Goal: Navigation & Orientation: Find specific page/section

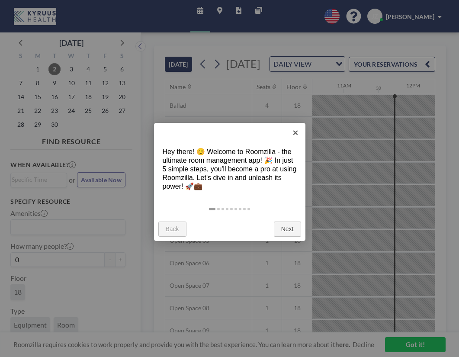
scroll to position [0, 762]
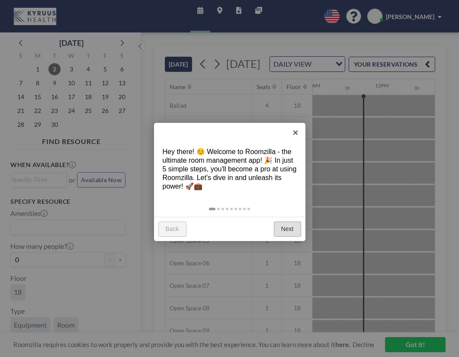
click at [282, 227] on link "Next" at bounding box center [287, 230] width 27 height 16
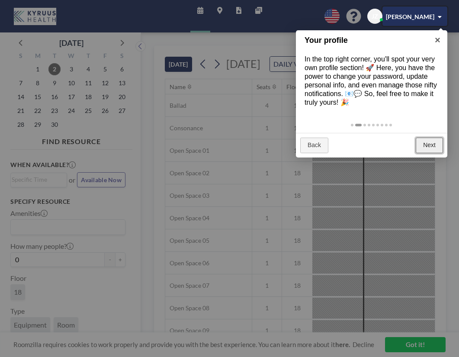
click at [429, 146] on link "Next" at bounding box center [429, 146] width 27 height 16
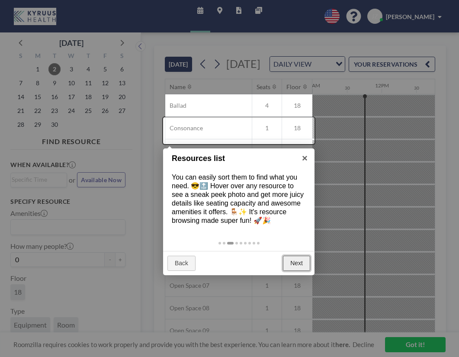
click at [294, 264] on link "Next" at bounding box center [296, 264] width 27 height 16
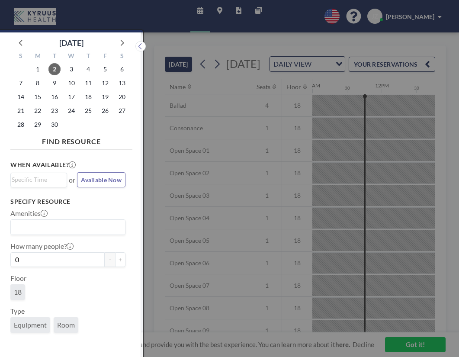
scroll to position [2, 0]
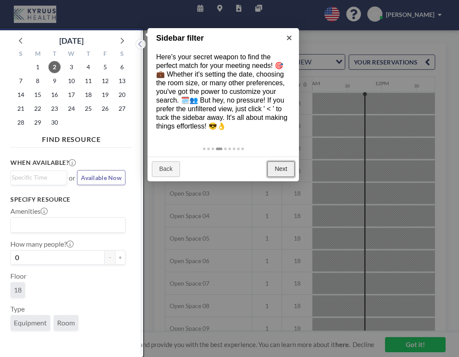
click at [281, 171] on link "Next" at bounding box center [280, 169] width 27 height 16
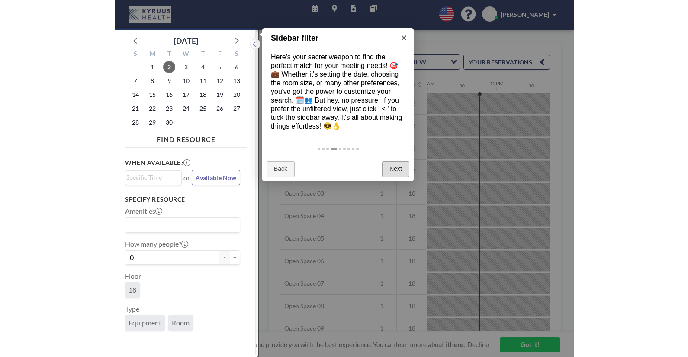
scroll to position [0, 0]
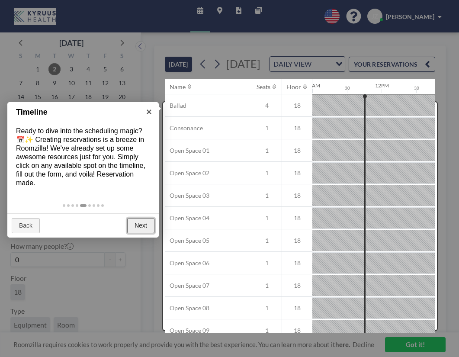
click at [139, 230] on link "Next" at bounding box center [140, 226] width 27 height 16
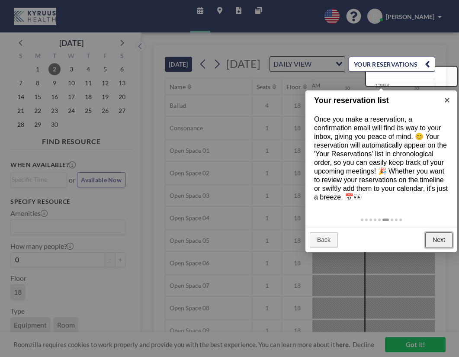
click at [439, 242] on link "Next" at bounding box center [438, 240] width 27 height 16
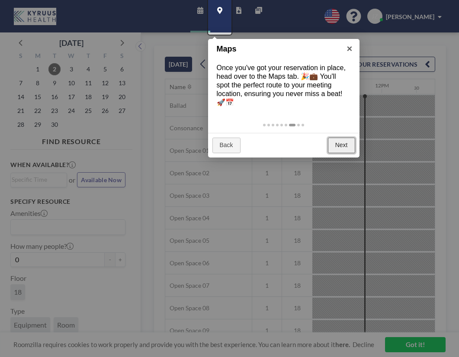
click at [341, 138] on link "Next" at bounding box center [341, 146] width 27 height 16
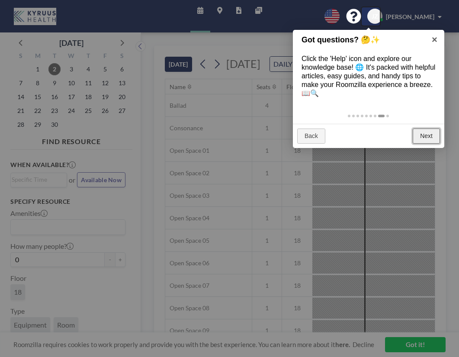
click at [421, 135] on link "Next" at bounding box center [426, 137] width 27 height 16
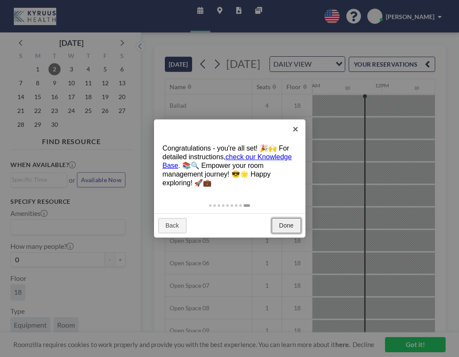
click at [285, 225] on link "Done" at bounding box center [286, 226] width 29 height 16
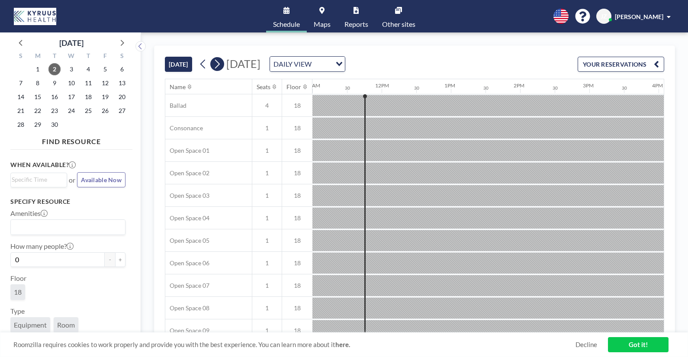
click at [215, 69] on icon at bounding box center [217, 64] width 8 height 13
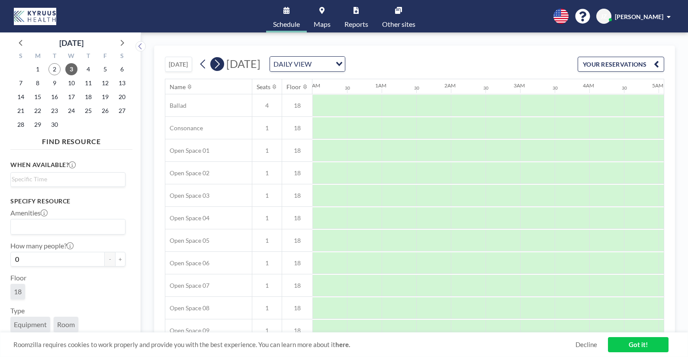
scroll to position [0, 187]
click at [215, 69] on icon at bounding box center [217, 64] width 8 height 13
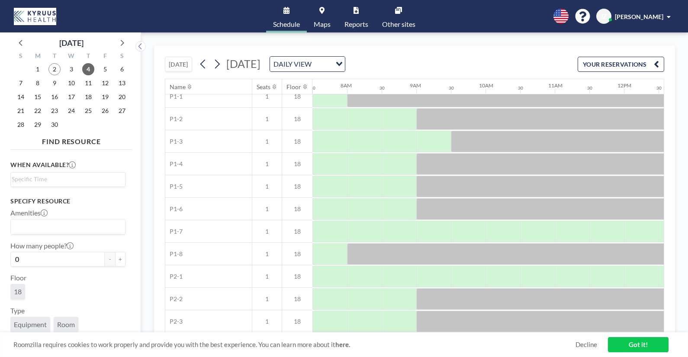
scroll to position [396, 519]
click at [325, 9] on link "Maps" at bounding box center [322, 16] width 31 height 32
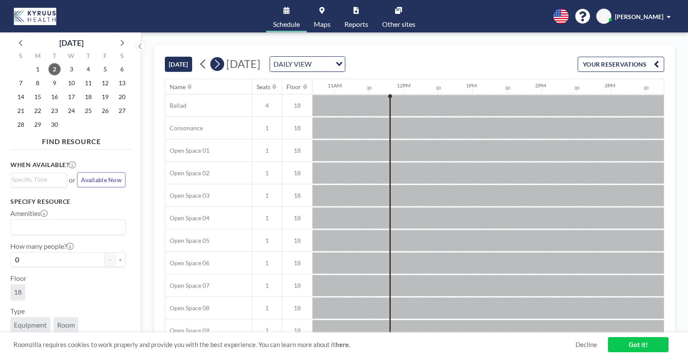
scroll to position [0, 762]
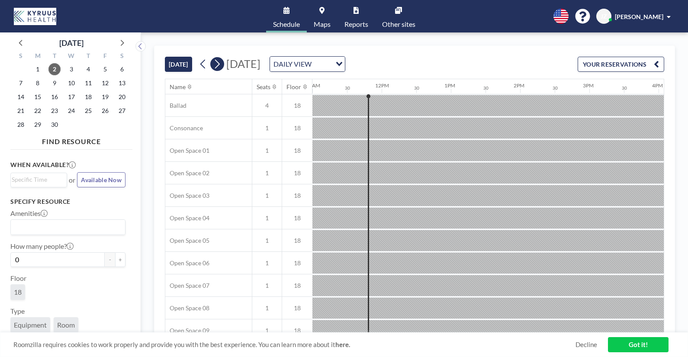
click at [221, 66] on icon at bounding box center [217, 64] width 8 height 13
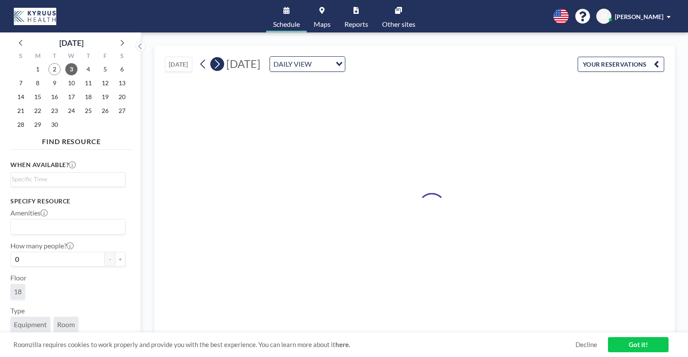
click at [221, 66] on icon at bounding box center [217, 64] width 8 height 13
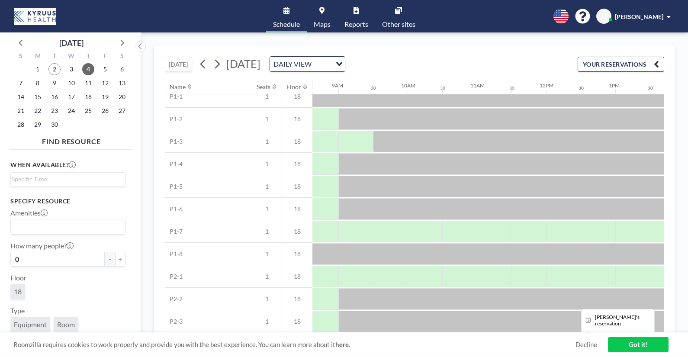
scroll to position [396, 597]
